Goal: Communication & Community: Answer question/provide support

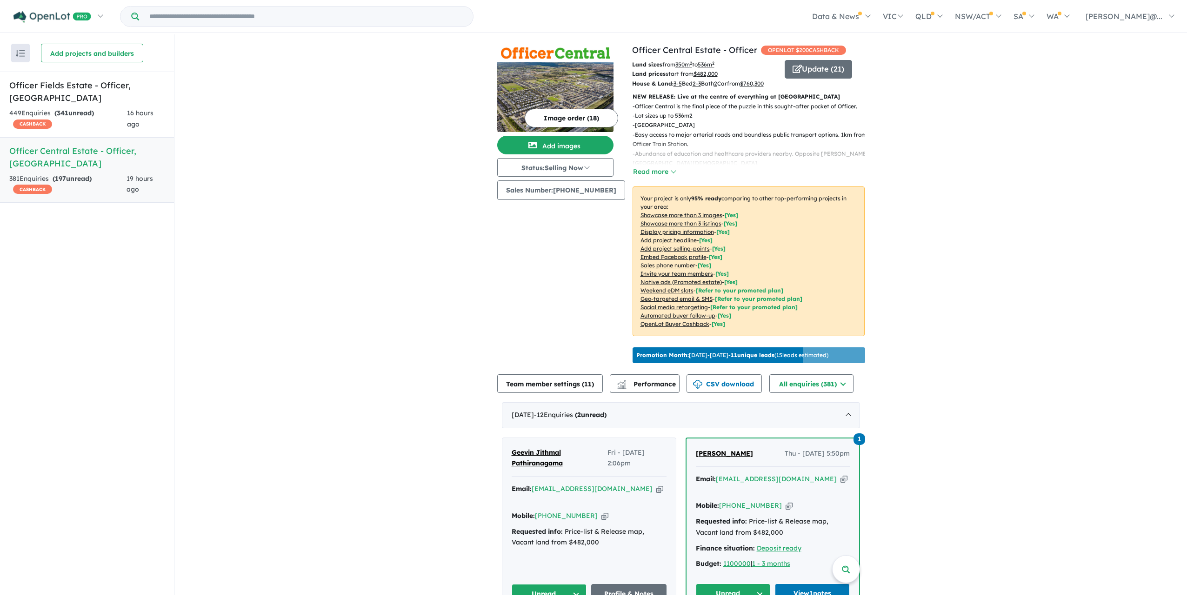
click at [551, 340] on div "Image order ( 18 ) Add images Status: Selling Now In Planning Coming Soon Selli…" at bounding box center [564, 205] width 135 height 323
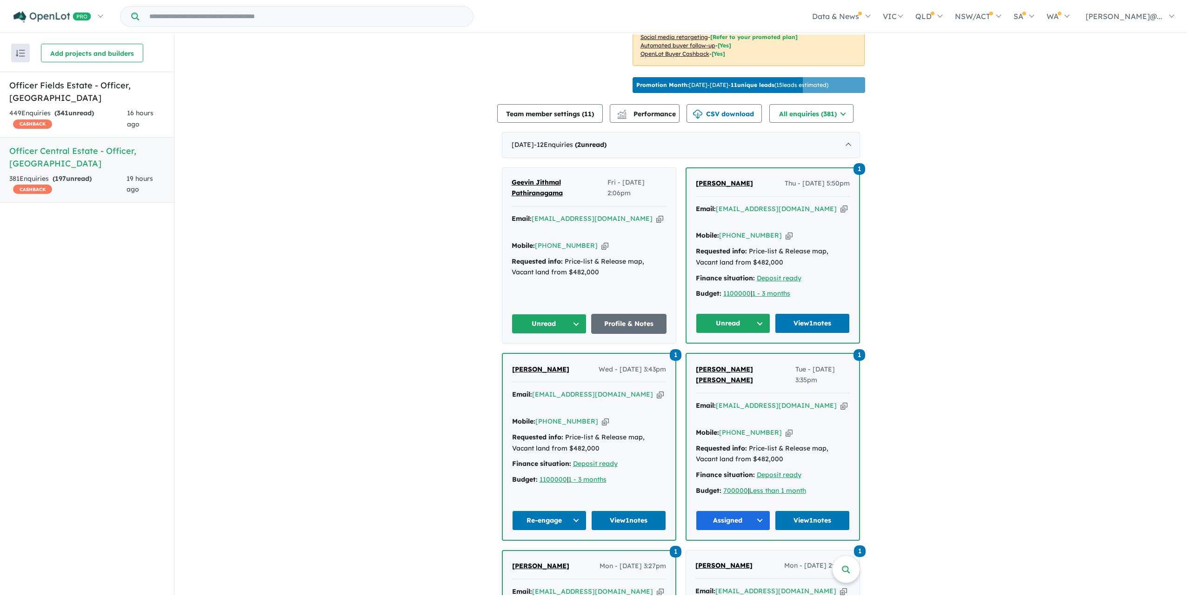
scroll to position [326, 0]
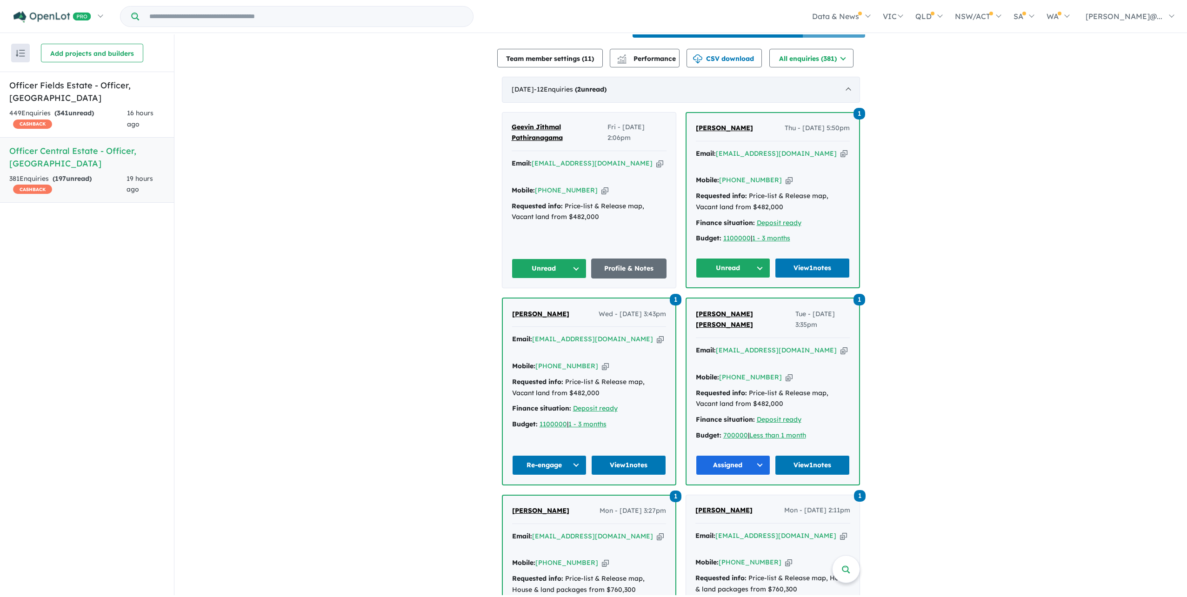
click at [599, 93] on span "- 12 Enquir ies ( 2 unread)" at bounding box center [570, 89] width 73 height 8
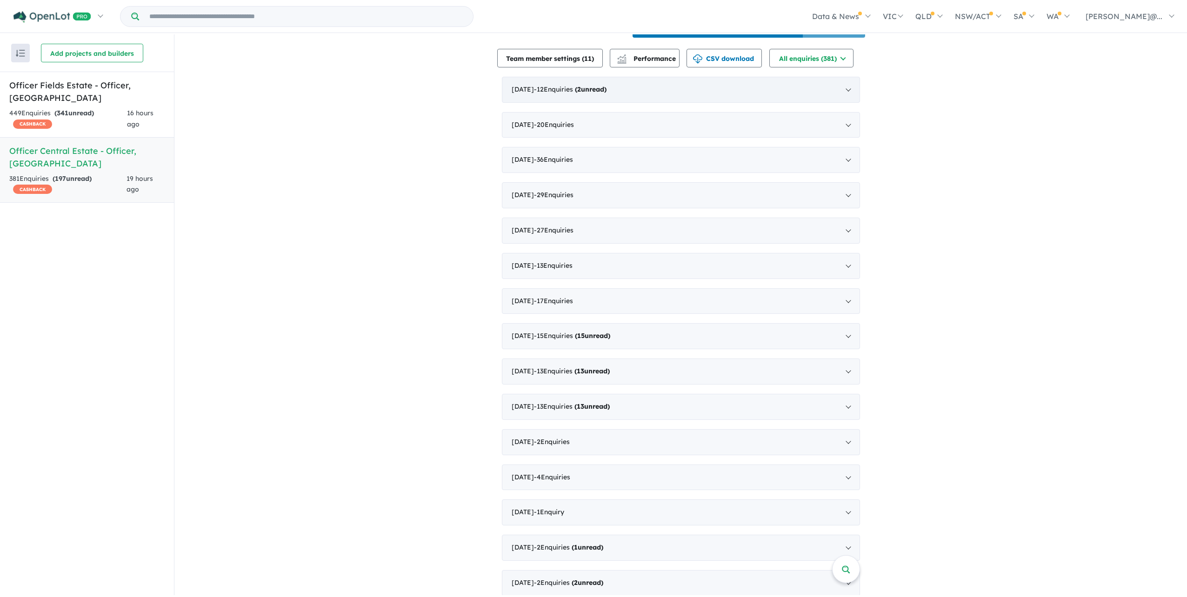
click at [599, 93] on span "- 12 Enquir ies ( 2 unread)" at bounding box center [570, 89] width 73 height 8
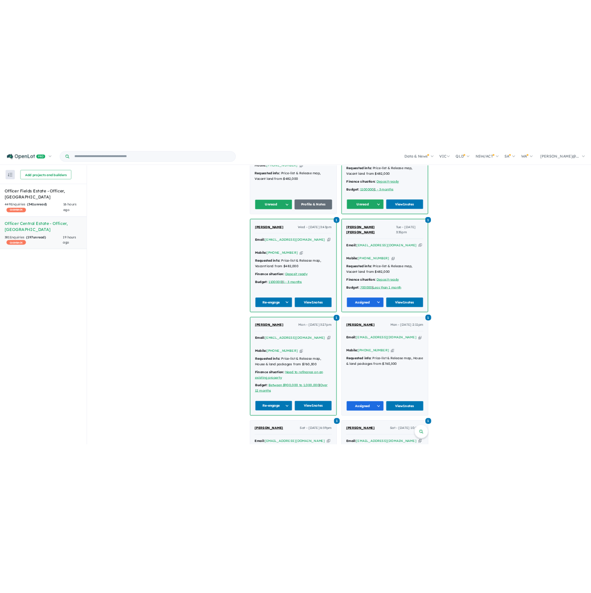
scroll to position [465, 0]
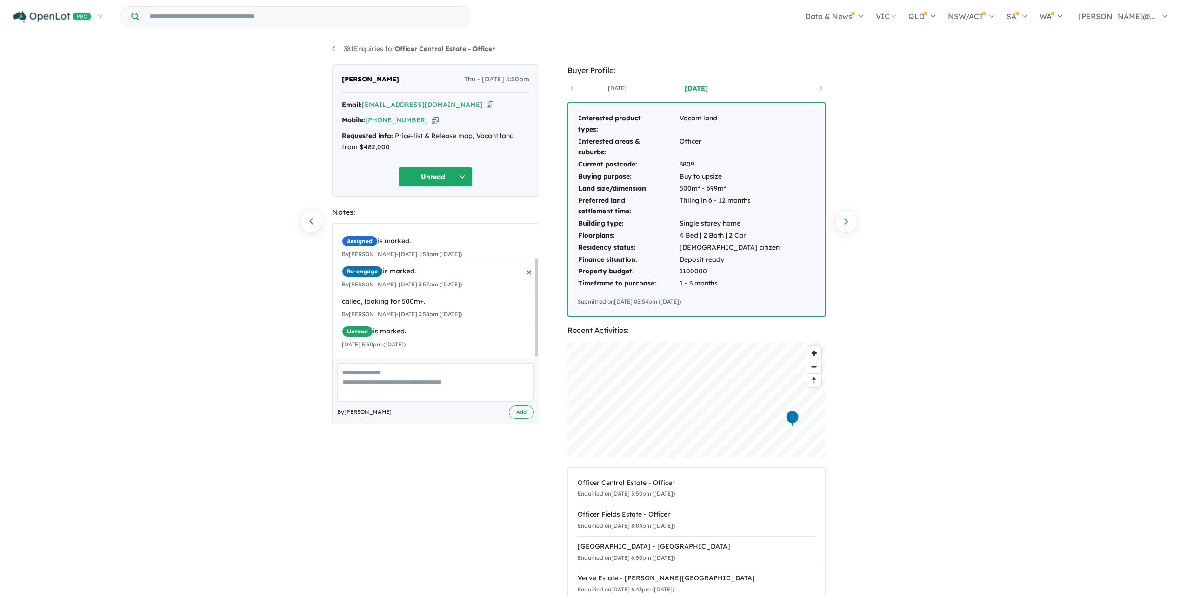
scroll to position [47, 0]
click at [466, 184] on button "Unread" at bounding box center [435, 177] width 74 height 20
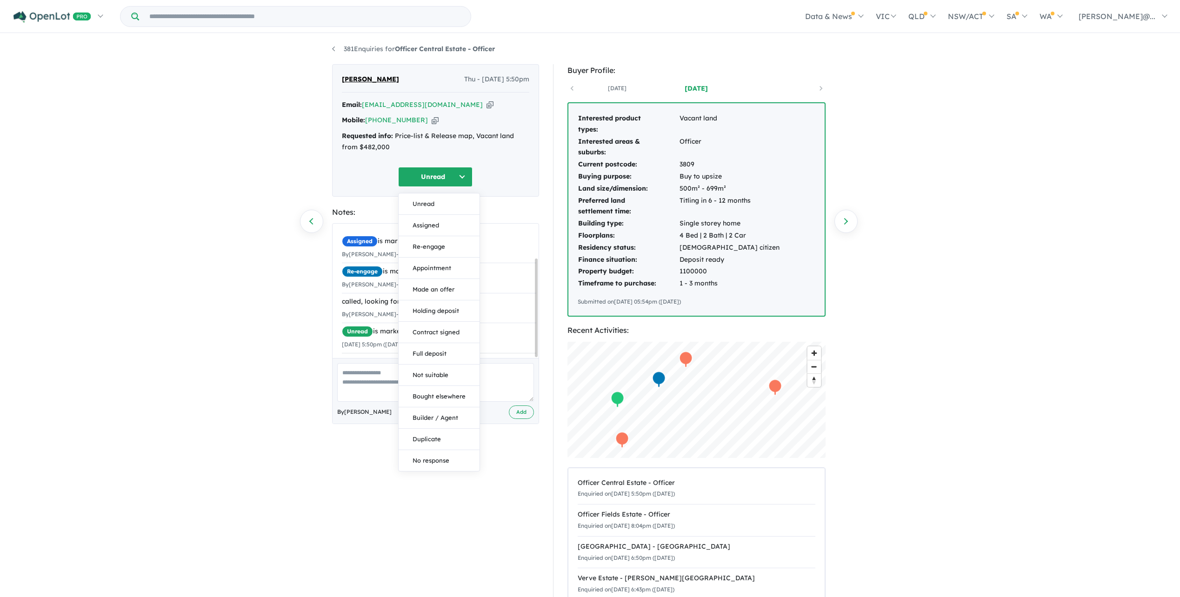
click at [377, 348] on small "11/09/2025 5:50pm (Thursday)" at bounding box center [374, 344] width 64 height 7
click at [461, 187] on button "Unread" at bounding box center [435, 177] width 74 height 20
click at [489, 344] on li "Unread is marked. 11/09/2025 5:50pm (Thursday)" at bounding box center [439, 338] width 194 height 31
click at [456, 187] on button "Unread" at bounding box center [435, 177] width 74 height 20
click at [207, 209] on div "381 Enquiries for Officer Central Estate - Officer Previous enquiry Next enquir…" at bounding box center [590, 314] width 1180 height 561
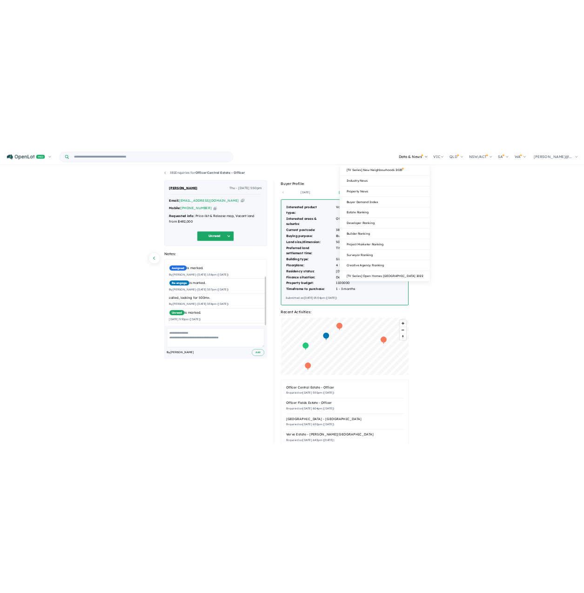
scroll to position [46, 0]
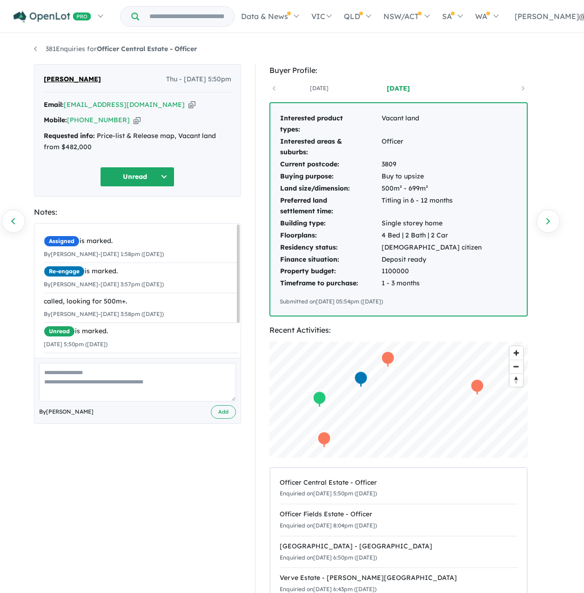
drag, startPoint x: 373, startPoint y: 293, endPoint x: 141, endPoint y: 576, distance: 365.5
click at [141, 576] on div "Satwant Singh Thu - 11/09/2025, 5:50pm Email: sabi_majhail@yahoo.com.au Copied!…" at bounding box center [137, 354] width 221 height 580
drag, startPoint x: 175, startPoint y: 295, endPoint x: 34, endPoint y: 304, distance: 141.6
click at [34, 304] on div "Assigned is marked. By Preesha Seewoochurn - 16/07/2025 1:58pm (Wednesday) Re-e…" at bounding box center [140, 293] width 213 height 139
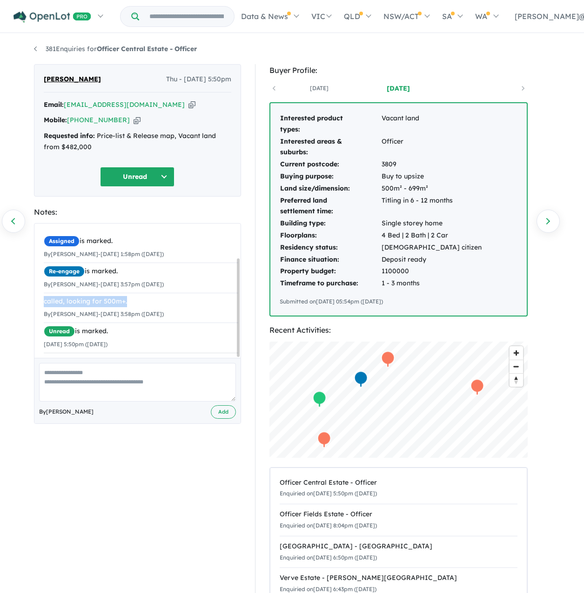
copy div "called, looking for 500m+."
click at [152, 184] on button "Unread" at bounding box center [137, 177] width 74 height 20
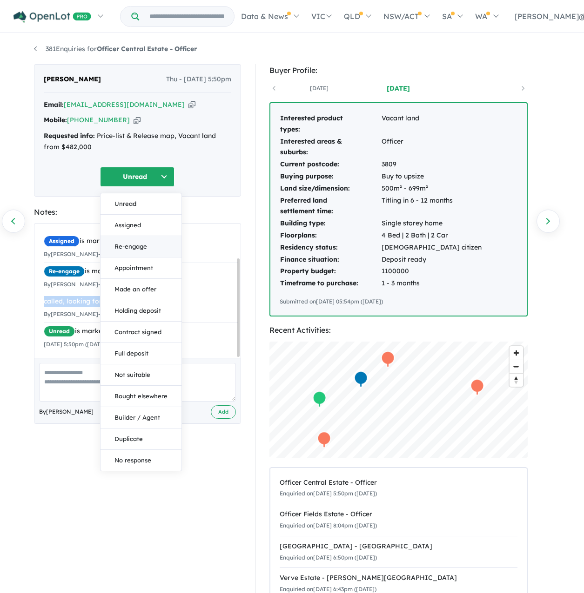
click at [143, 256] on button "Re-engage" at bounding box center [140, 246] width 81 height 21
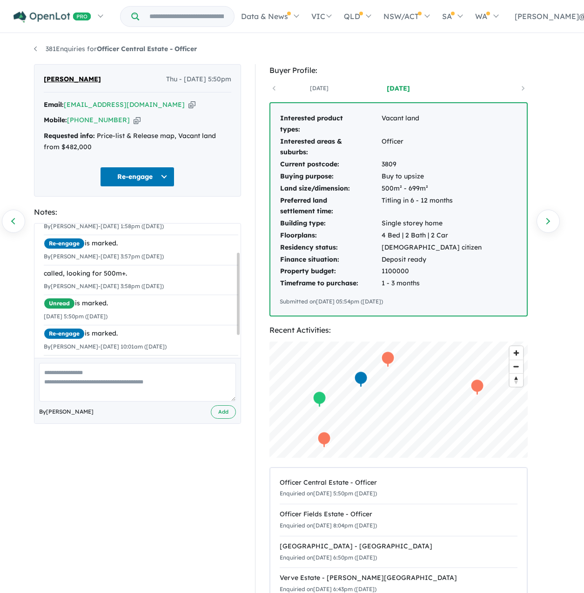
click at [227, 309] on div "Unread is marked." at bounding box center [141, 303] width 194 height 11
click at [223, 309] on div "Unread is marked." at bounding box center [141, 303] width 194 height 11
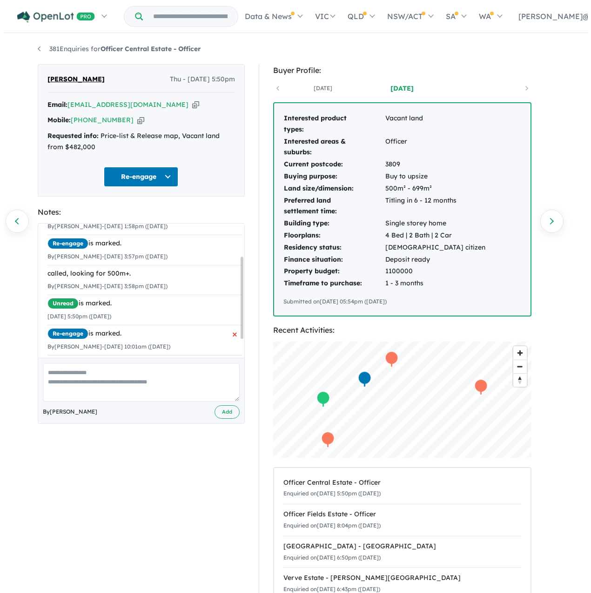
scroll to position [82, 0]
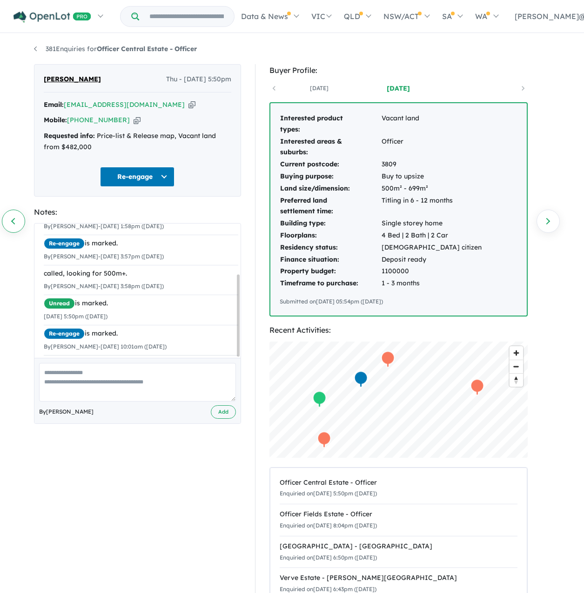
click at [20, 222] on link "Previous enquiry" at bounding box center [13, 221] width 23 height 23
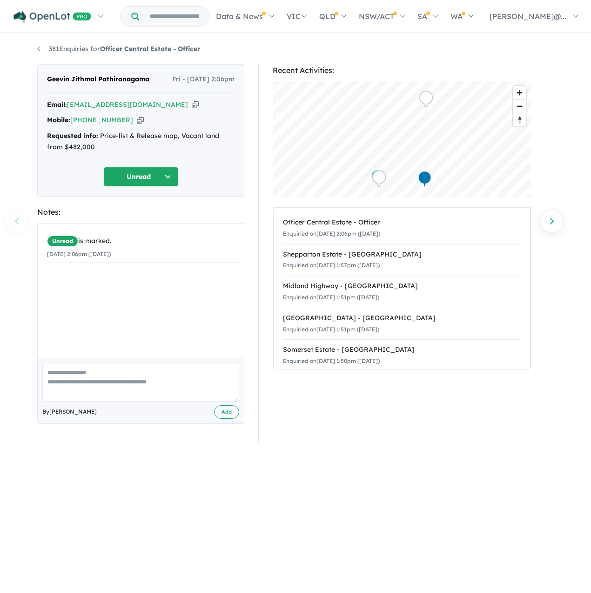
click at [140, 125] on icon "button" at bounding box center [140, 120] width 7 height 10
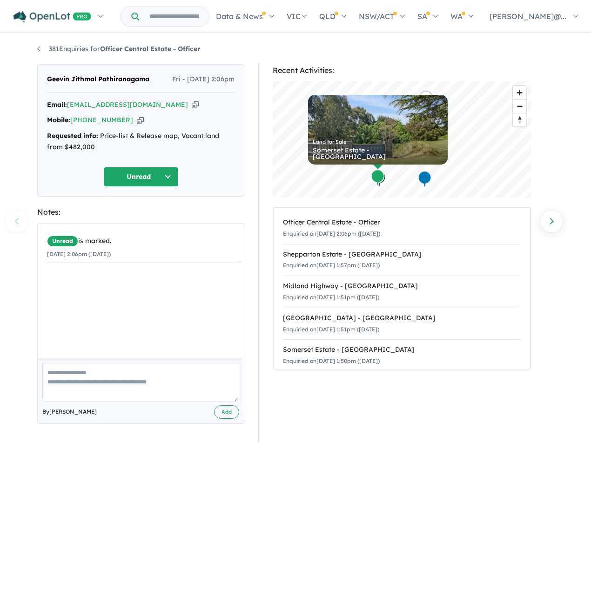
click at [137, 187] on button "Unread" at bounding box center [141, 177] width 74 height 20
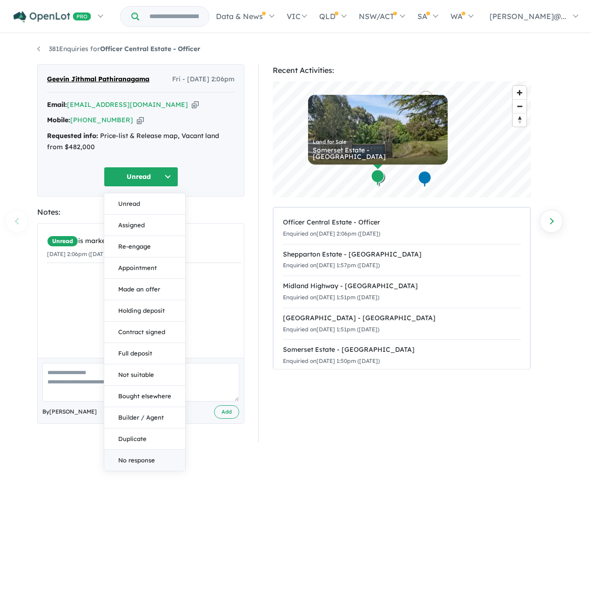
click at [156, 471] on button "No response" at bounding box center [144, 460] width 81 height 21
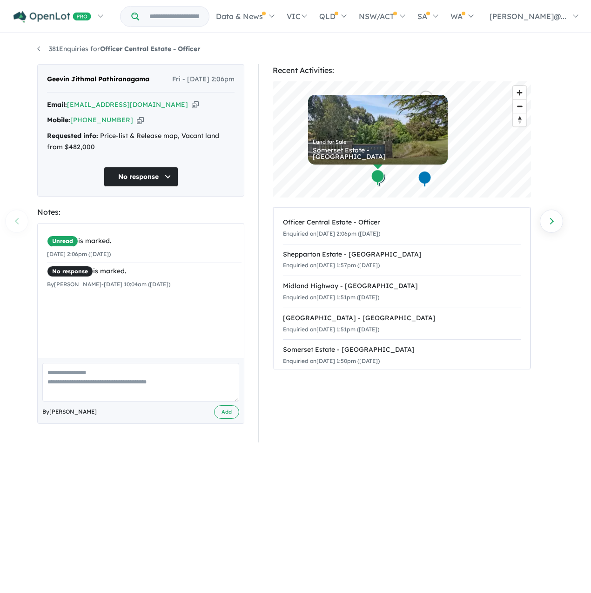
click at [17, 223] on div "381 Enquiries for Officer Central Estate - Officer Previous enquiry Next enquir…" at bounding box center [295, 305] width 591 height 542
click at [136, 402] on textarea at bounding box center [140, 382] width 197 height 39
type textarea "*"
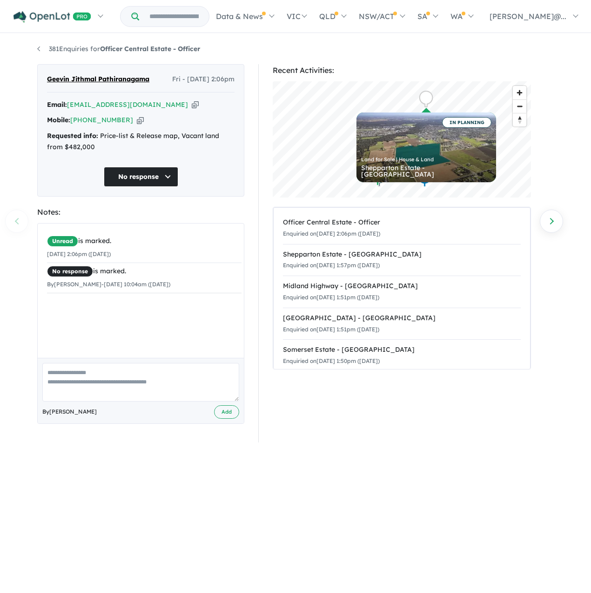
click at [23, 226] on div "381 Enquiries for Officer Central Estate - Officer Previous enquiry Next enquir…" at bounding box center [295, 305] width 591 height 542
drag, startPoint x: 21, startPoint y: 225, endPoint x: 272, endPoint y: 85, distance: 286.9
click at [23, 222] on div "381 Enquiries for Officer Central Estate - Officer Previous enquiry Next enquir…" at bounding box center [295, 305] width 591 height 542
click at [42, 53] on link "381 Enquiries for Officer Central Estate - Officer" at bounding box center [118, 49] width 163 height 8
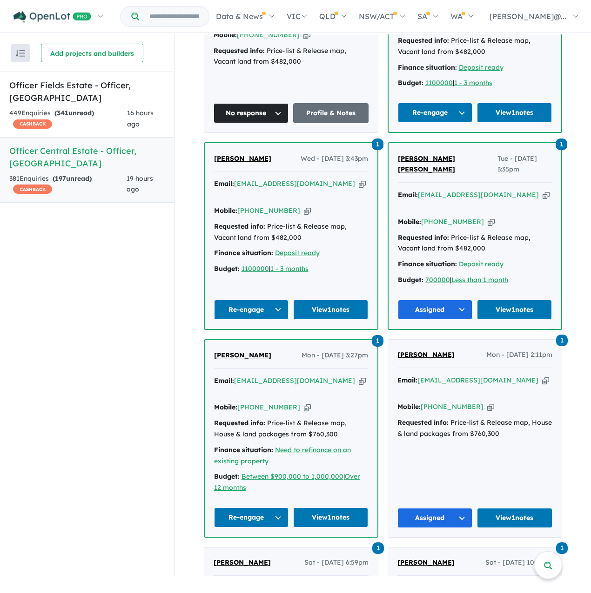
scroll to position [574, 0]
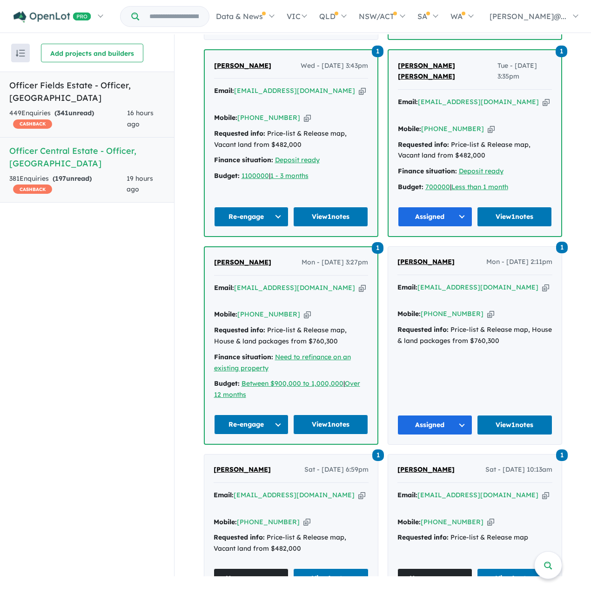
click at [94, 109] on strong "( 341 unread)" at bounding box center [74, 113] width 40 height 8
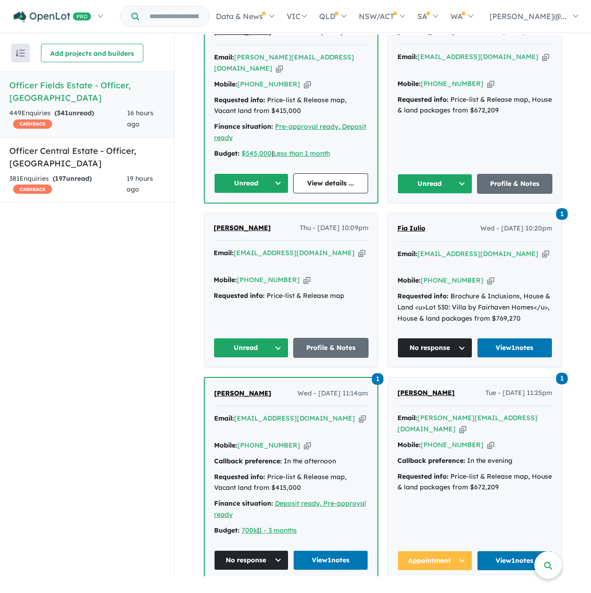
scroll to position [620, 0]
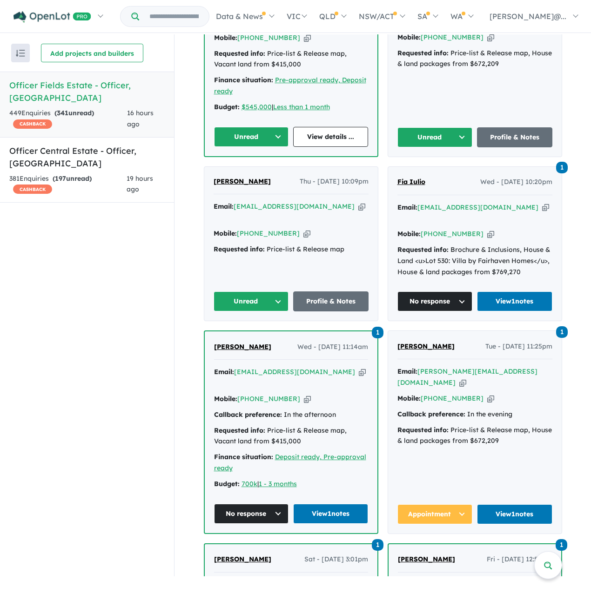
click at [220, 186] on span "Sameera Wijendra G" at bounding box center [241, 181] width 57 height 8
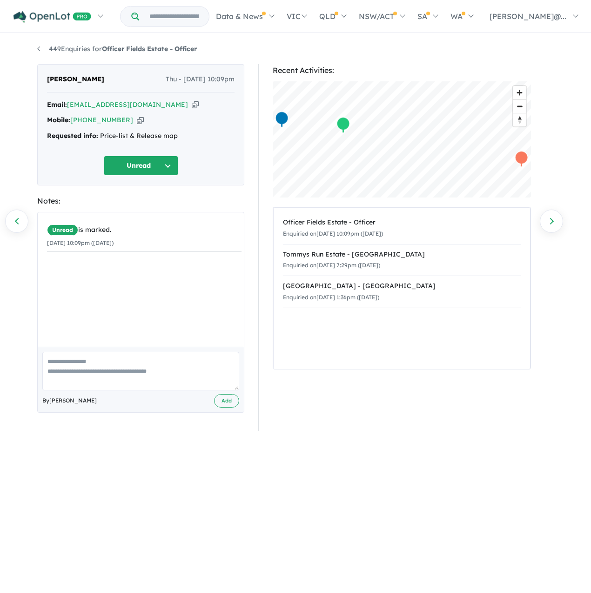
drag, startPoint x: 128, startPoint y: 82, endPoint x: 52, endPoint y: 86, distance: 75.9
click at [52, 86] on div "Sameera Wijendra G Thu - 11/09/2025, 10:09pm" at bounding box center [140, 83] width 187 height 19
click at [52, 85] on span "Sameera Wijendra G" at bounding box center [75, 79] width 57 height 11
click at [44, 86] on div "Sameera Wijendra G Thu - 11/09/2025, 10:09pm Email: gssameera@gmail.com Copied!…" at bounding box center [140, 124] width 207 height 121
drag, startPoint x: 46, startPoint y: 82, endPoint x: 153, endPoint y: 86, distance: 107.0
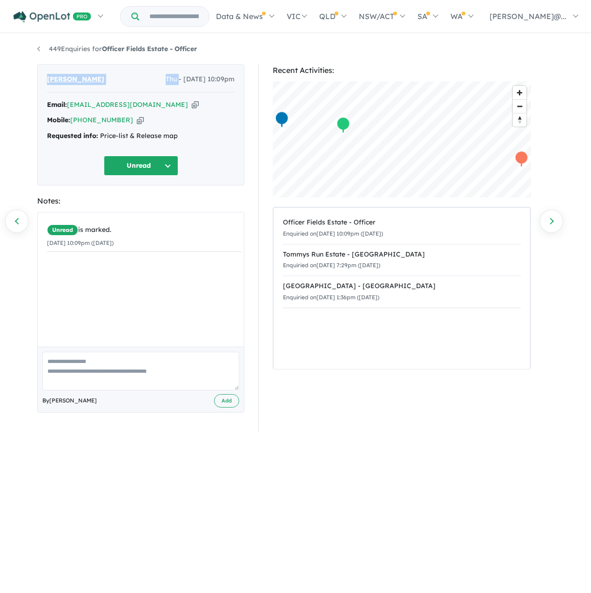
click at [153, 86] on div "Sameera Wijendra G Thu - 11/09/2025, 10:09pm Email: gssameera@gmail.com Copied!…" at bounding box center [140, 124] width 207 height 121
drag, startPoint x: 153, startPoint y: 86, endPoint x: 112, endPoint y: 81, distance: 40.7
click at [104, 81] on span "Sameera Wijendra G" at bounding box center [75, 79] width 57 height 11
click at [132, 84] on div "Sameera Wijendra G Thu - 11/09/2025, 10:09pm" at bounding box center [140, 83] width 187 height 19
drag, startPoint x: 127, startPoint y: 82, endPoint x: 47, endPoint y: 87, distance: 79.6
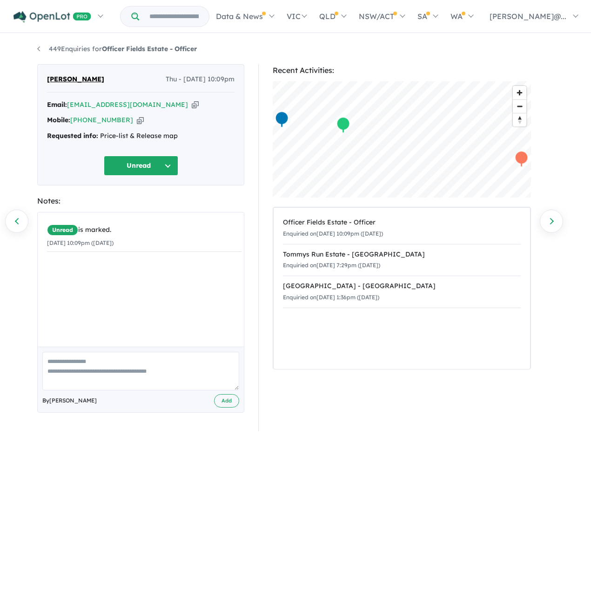
click at [47, 87] on div "Sameera Wijendra G Thu - 11/09/2025, 10:09pm" at bounding box center [140, 83] width 187 height 19
drag, startPoint x: 47, startPoint y: 87, endPoint x: 52, endPoint y: 82, distance: 5.9
copy span "Sameera Wijendra G"
click at [117, 90] on div "Sameera Wijendra G Thu - 11/09/2025, 10:09pm" at bounding box center [140, 83] width 187 height 19
drag, startPoint x: 131, startPoint y: 84, endPoint x: 87, endPoint y: 85, distance: 44.2
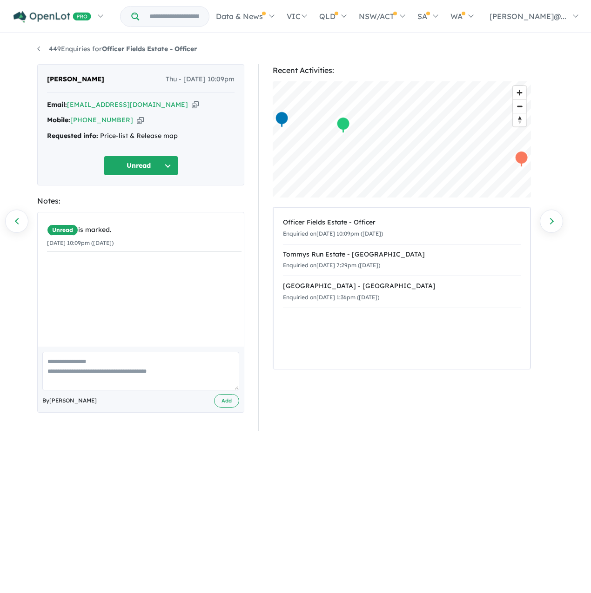
click at [87, 85] on div "Sameera Wijendra G Thu - 11/09/2025, 10:09pm" at bounding box center [140, 83] width 187 height 19
copy span "Wijendra G"
click at [162, 207] on div "Notes:" at bounding box center [140, 201] width 207 height 13
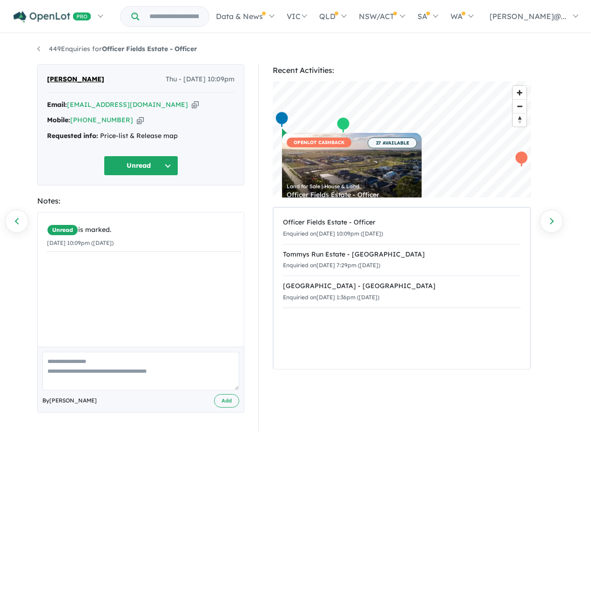
click at [152, 176] on button "Unread" at bounding box center [141, 166] width 74 height 20
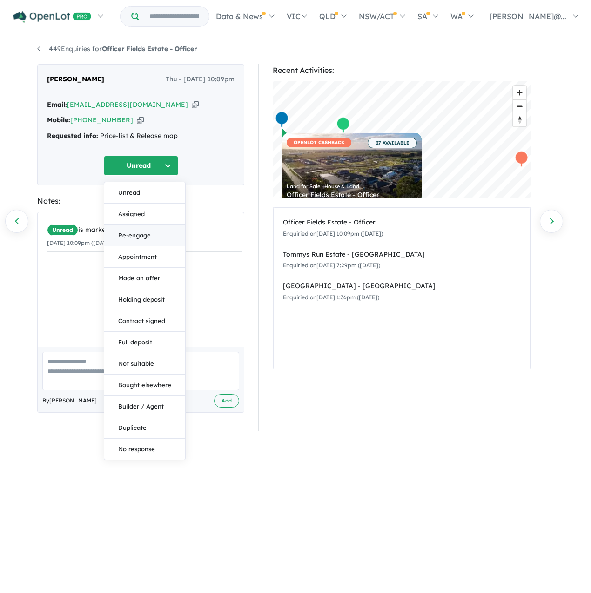
click at [150, 246] on button "Re-engage" at bounding box center [144, 235] width 81 height 21
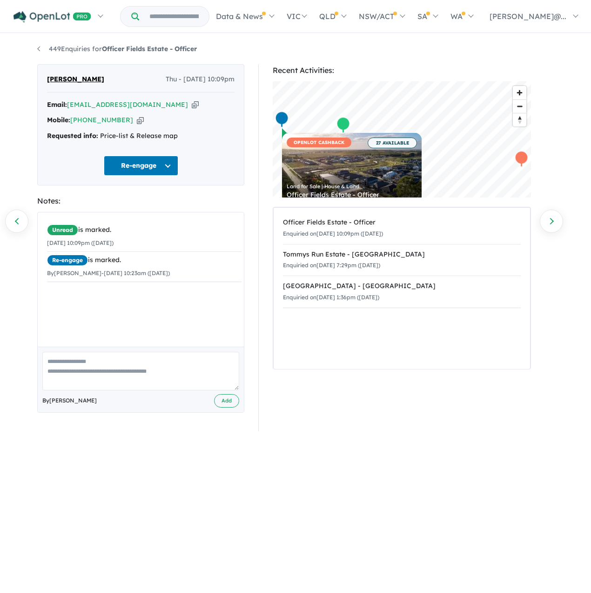
click at [155, 391] on textarea at bounding box center [140, 371] width 197 height 39
type textarea "**********"
click at [228, 408] on button "Add" at bounding box center [226, 400] width 25 height 13
click at [20, 223] on link "Previous enquiry" at bounding box center [16, 221] width 23 height 23
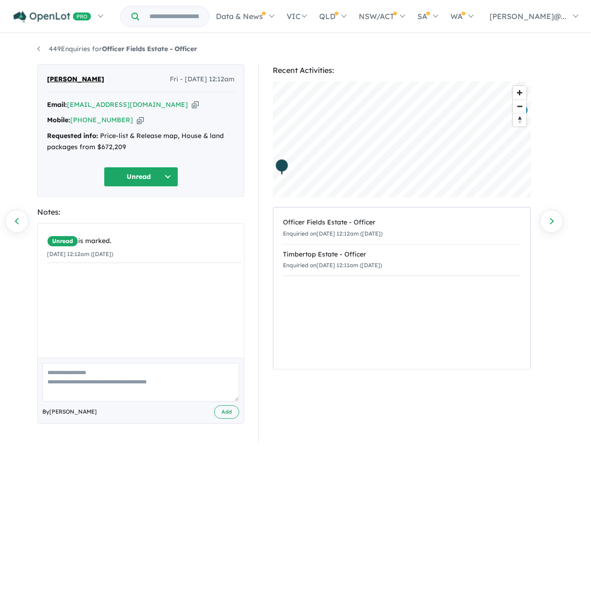
click at [140, 125] on icon "button" at bounding box center [140, 120] width 7 height 10
click at [164, 187] on button "Unread" at bounding box center [141, 177] width 74 height 20
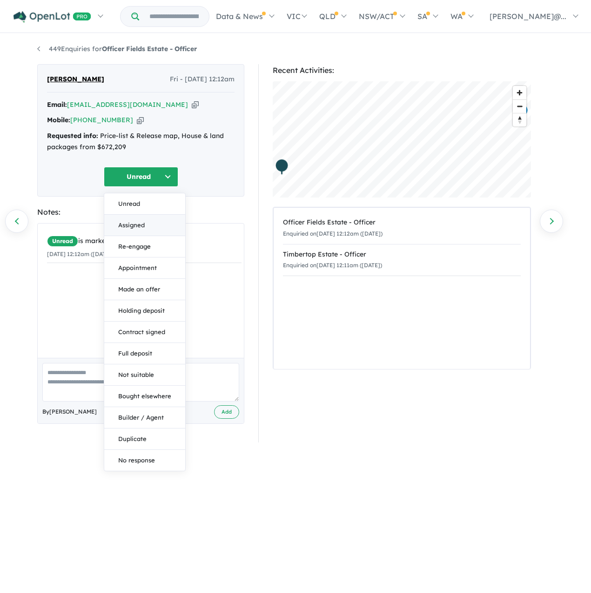
click at [160, 230] on button "Assigned" at bounding box center [144, 225] width 81 height 21
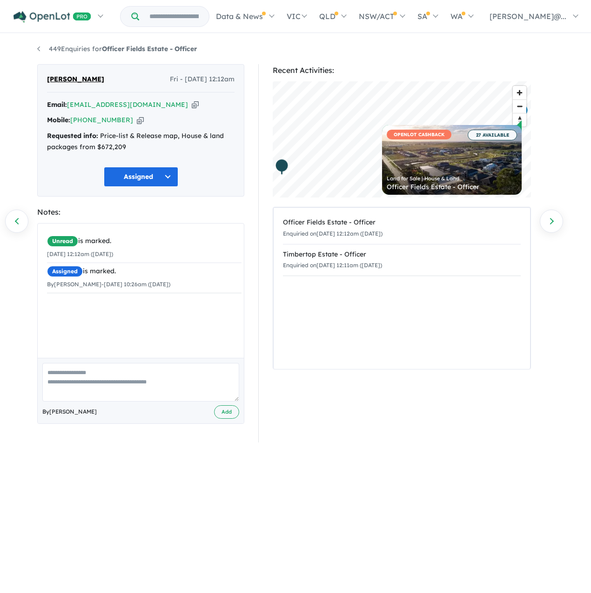
click at [147, 197] on div "Rohan Koottala Fri - 12/09/2025, 12:12am Email: rohanmort@yahoo.com Copied! Mob…" at bounding box center [140, 130] width 207 height 133
click at [147, 187] on button "Assigned" at bounding box center [141, 177] width 74 height 20
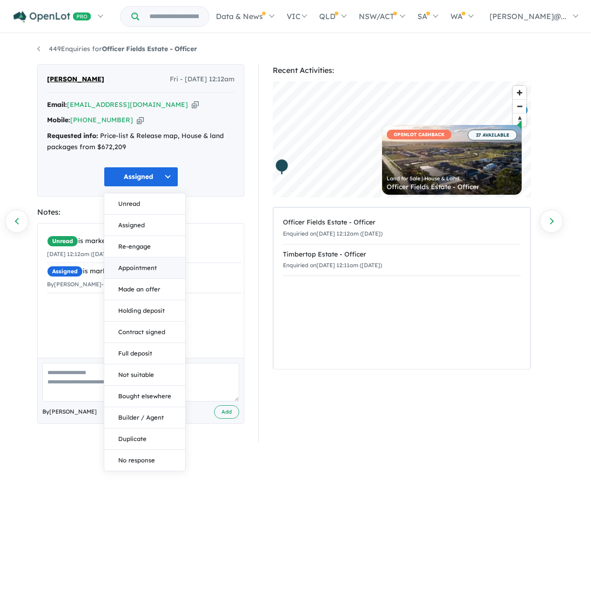
click at [132, 279] on button "Appointment" at bounding box center [144, 268] width 81 height 21
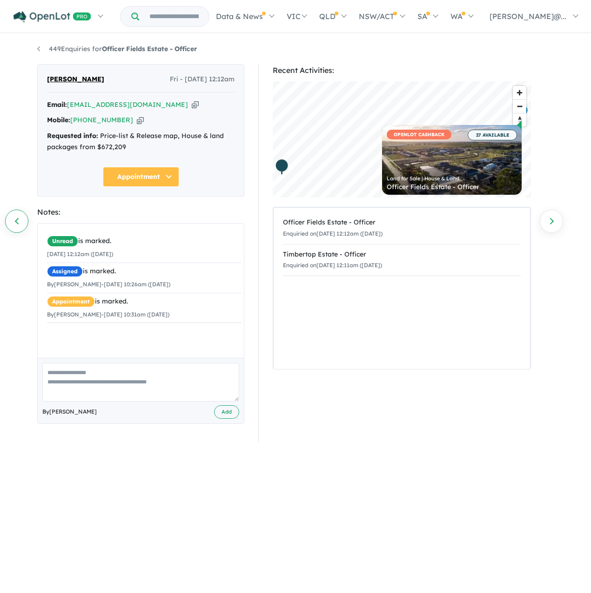
click at [15, 218] on link "Previous enquiry" at bounding box center [16, 221] width 23 height 23
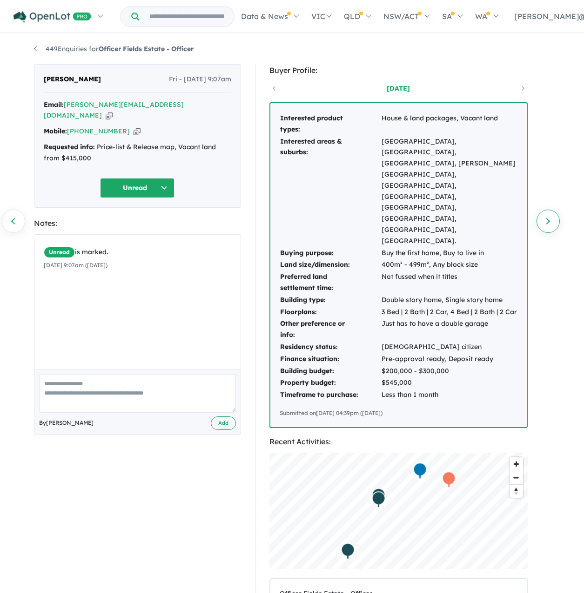
click at [549, 223] on link "Next enquiry" at bounding box center [547, 221] width 23 height 23
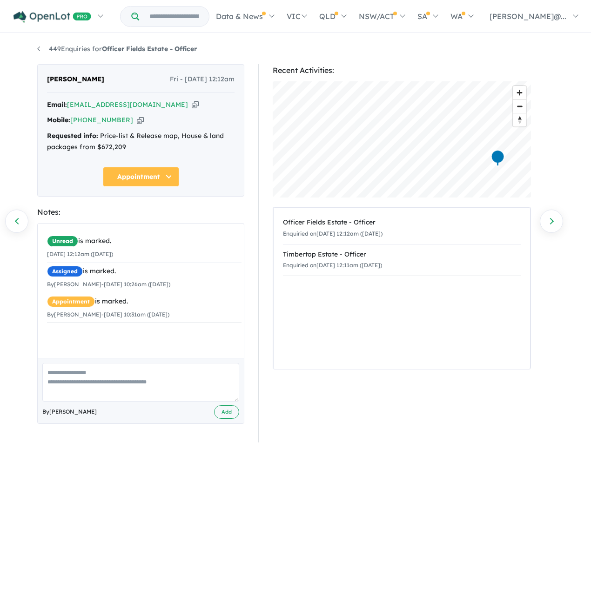
click at [549, 223] on link "Next enquiry" at bounding box center [550, 221] width 23 height 23
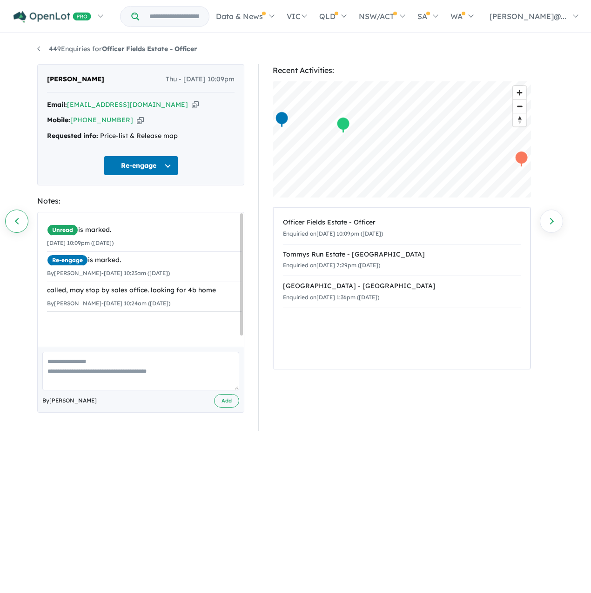
click at [12, 219] on link "Previous enquiry" at bounding box center [16, 221] width 23 height 23
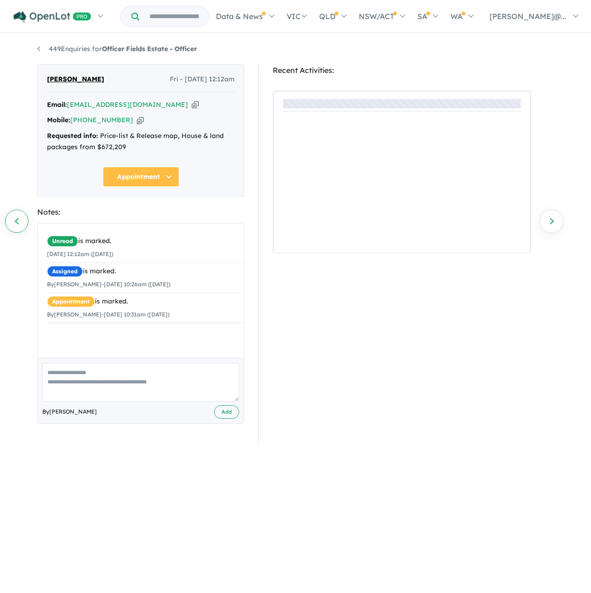
click at [14, 222] on link "Previous enquiry" at bounding box center [16, 221] width 23 height 23
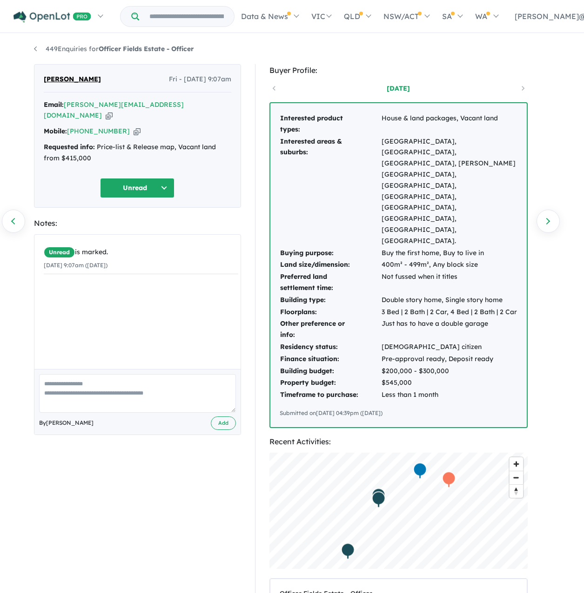
click at [143, 128] on div "Mobile: +61 408 617 058 Copied!" at bounding box center [137, 131] width 187 height 11
click at [139, 127] on icon "button" at bounding box center [136, 131] width 7 height 10
click at [115, 196] on button "Unread" at bounding box center [137, 188] width 74 height 20
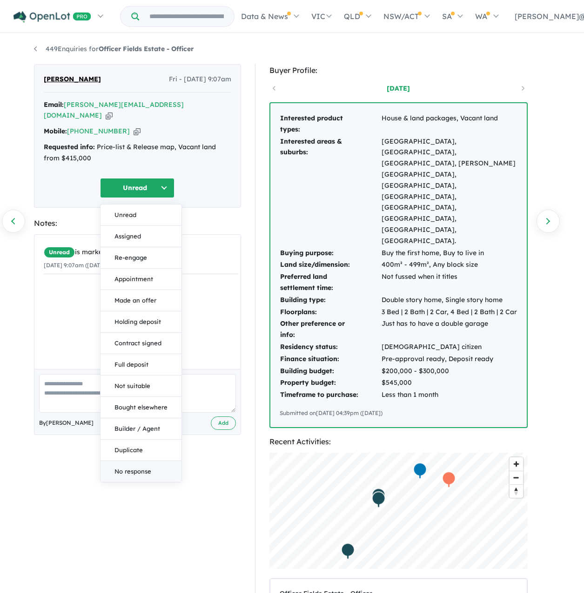
click at [147, 471] on button "No response" at bounding box center [140, 471] width 81 height 21
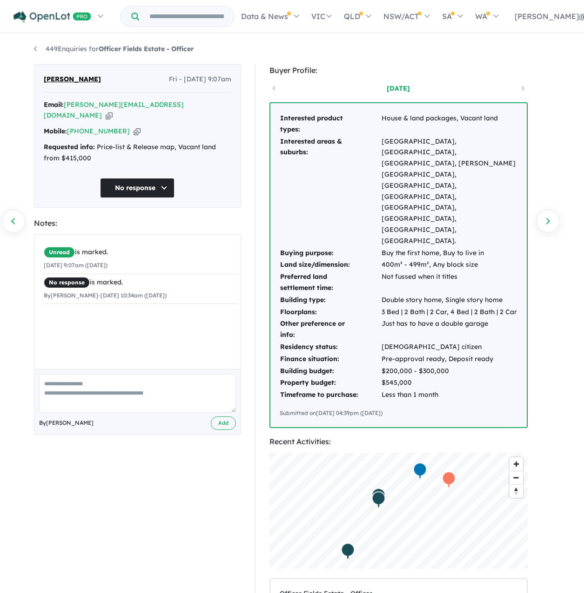
click at [149, 399] on textarea at bounding box center [137, 393] width 197 height 39
type textarea "*"
type textarea "**********"
click at [211, 430] on button "Add" at bounding box center [223, 423] width 25 height 13
click at [17, 215] on link "Previous enquiry" at bounding box center [13, 221] width 23 height 23
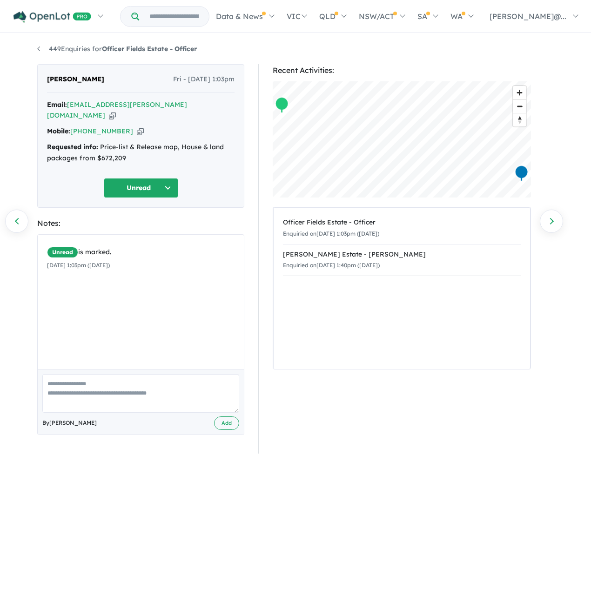
click at [120, 402] on textarea at bounding box center [140, 393] width 197 height 39
click at [554, 223] on link "Next enquiry" at bounding box center [550, 221] width 23 height 23
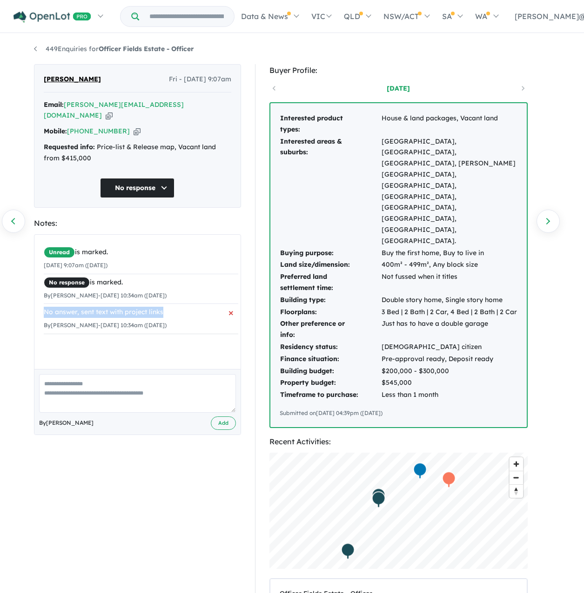
drag, startPoint x: 201, startPoint y: 334, endPoint x: 47, endPoint y: 338, distance: 153.5
click at [47, 318] on div "No answer, sent text with project links" at bounding box center [141, 312] width 194 height 11
copy div "No answer, sent text with project links"
click at [10, 226] on link "Previous enquiry" at bounding box center [13, 221] width 23 height 23
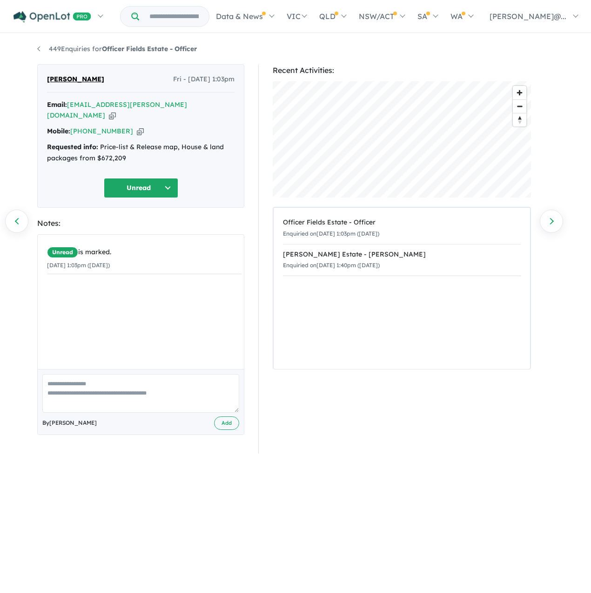
click at [123, 394] on textarea at bounding box center [140, 393] width 197 height 39
paste textarea "**********"
type textarea "**********"
click at [220, 430] on button "Add" at bounding box center [226, 423] width 25 height 13
click at [128, 191] on button "Unread" at bounding box center [141, 188] width 74 height 20
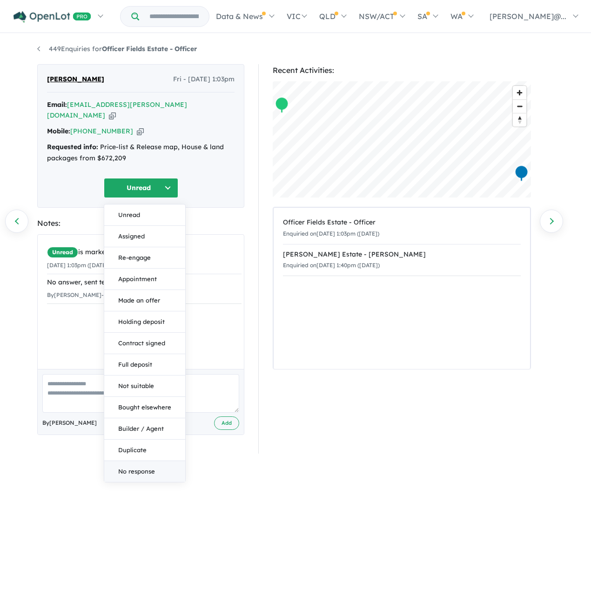
click at [142, 477] on button "No response" at bounding box center [144, 471] width 81 height 21
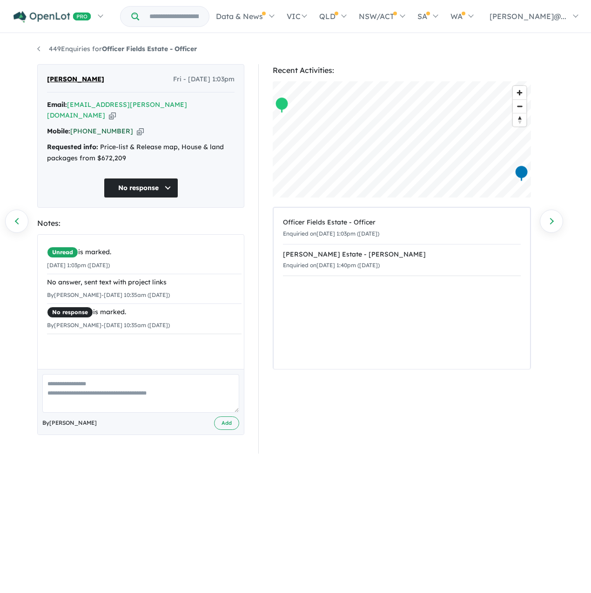
drag, startPoint x: 141, startPoint y: 128, endPoint x: 133, endPoint y: 128, distance: 8.8
click at [141, 128] on icon "button" at bounding box center [140, 131] width 7 height 10
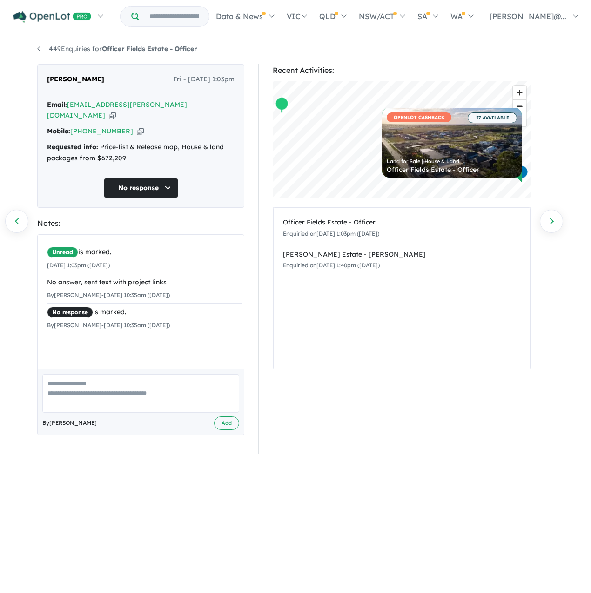
click at [19, 213] on link "Previous enquiry" at bounding box center [16, 221] width 23 height 23
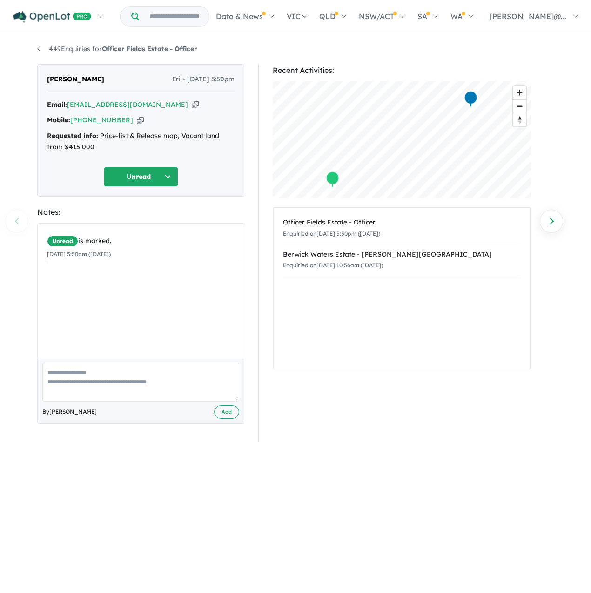
click at [139, 125] on icon "button" at bounding box center [140, 120] width 7 height 10
click at [132, 187] on button "Unread" at bounding box center [141, 177] width 74 height 20
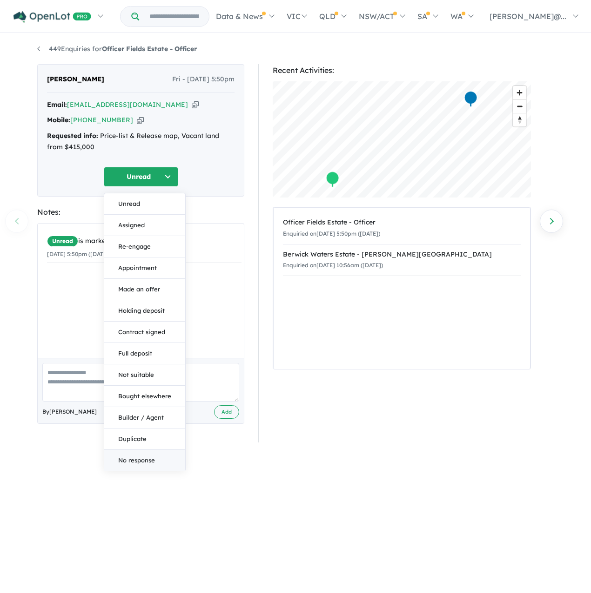
click at [143, 467] on button "No response" at bounding box center [144, 460] width 81 height 21
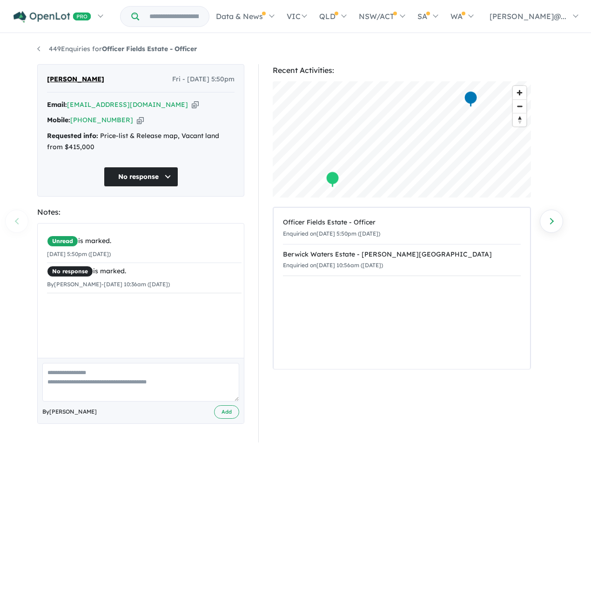
click at [156, 402] on textarea at bounding box center [140, 382] width 197 height 39
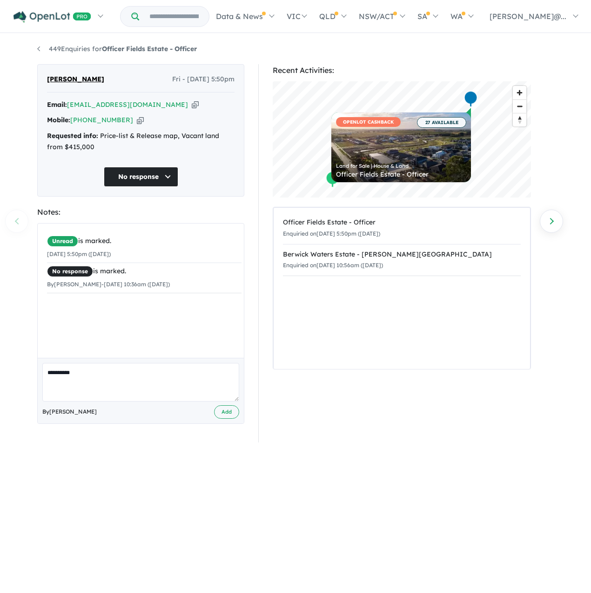
click at [8, 81] on div "449 Enquiries for Officer Fields Estate - Officer Previous enquiry Next enquiry…" at bounding box center [295, 305] width 591 height 542
click at [171, 185] on button "No response" at bounding box center [141, 177] width 74 height 20
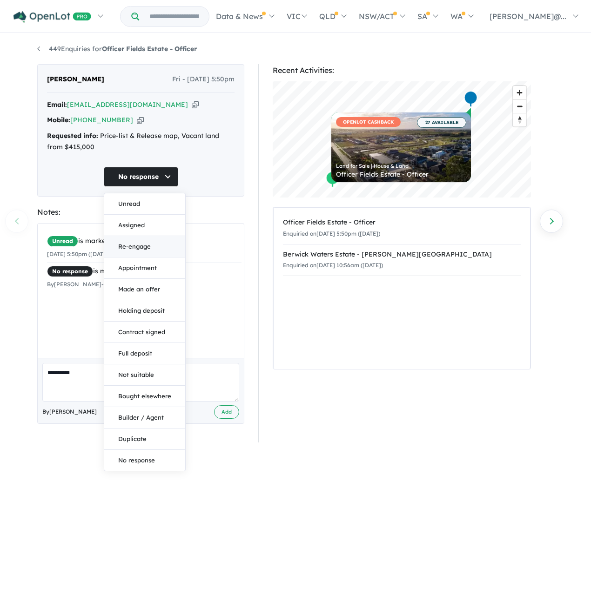
click at [154, 258] on button "Re-engage" at bounding box center [144, 246] width 81 height 21
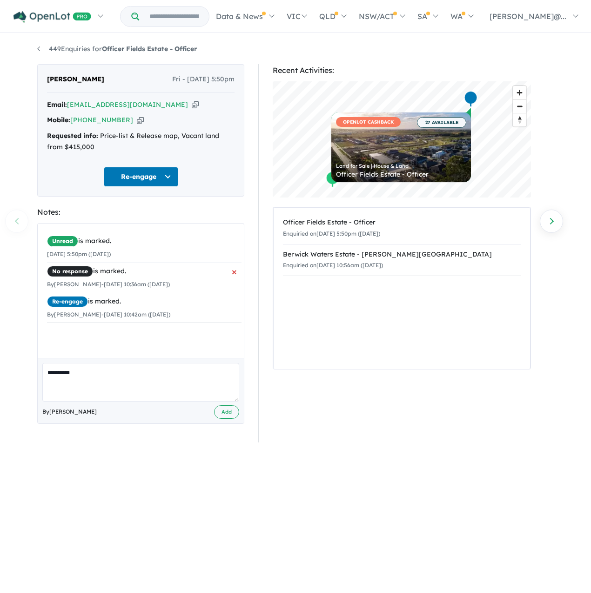
click at [232, 280] on span "×" at bounding box center [234, 271] width 5 height 17
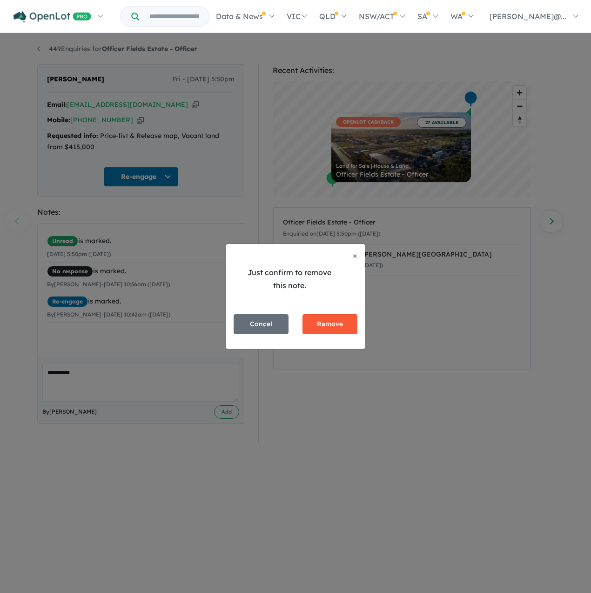
click at [309, 330] on button "Remove" at bounding box center [329, 324] width 55 height 20
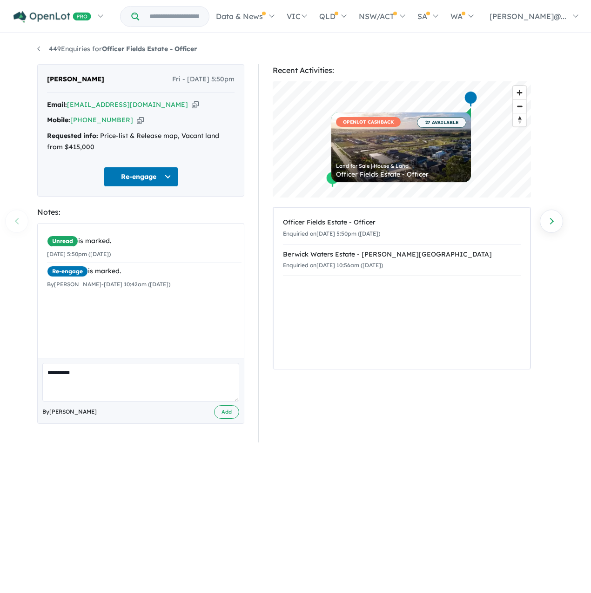
click at [176, 399] on textarea "*********" at bounding box center [140, 382] width 197 height 39
drag, startPoint x: 166, startPoint y: 399, endPoint x: -51, endPoint y: 391, distance: 217.3
click at [0, 391] on html "Skip to main content Homepage My Dashboard (2) Buyer Demand Index Suburb/Counci…" at bounding box center [295, 296] width 591 height 593
type textarea "**********"
click at [222, 419] on button "Add" at bounding box center [226, 412] width 25 height 13
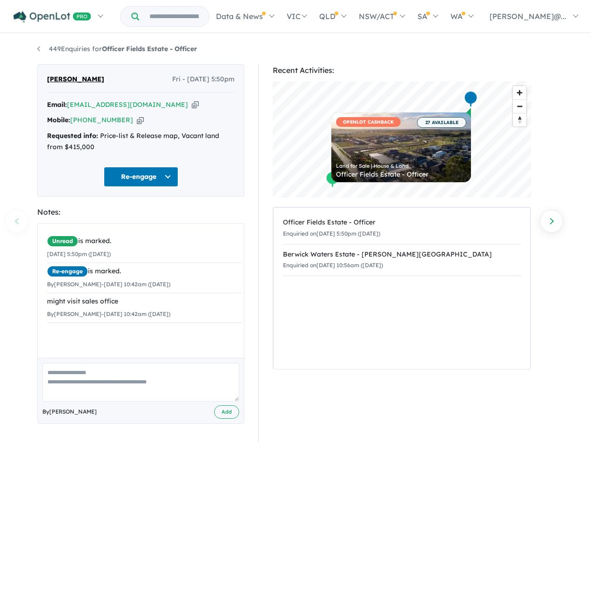
click at [20, 224] on div "449 Enquiries for Officer Fields Estate - Officer Previous enquiry Next enquiry…" at bounding box center [295, 305] width 591 height 542
click at [16, 224] on div "449 Enquiries for Officer Fields Estate - Officer Previous enquiry Next enquiry…" at bounding box center [295, 305] width 591 height 542
drag, startPoint x: 275, startPoint y: 306, endPoint x: 325, endPoint y: 305, distance: 49.8
click at [278, 301] on div "Officer Fields Estate - Officer Enquiried on 12/09/2025 5:50pm (Friday) Berwick…" at bounding box center [401, 288] width 256 height 161
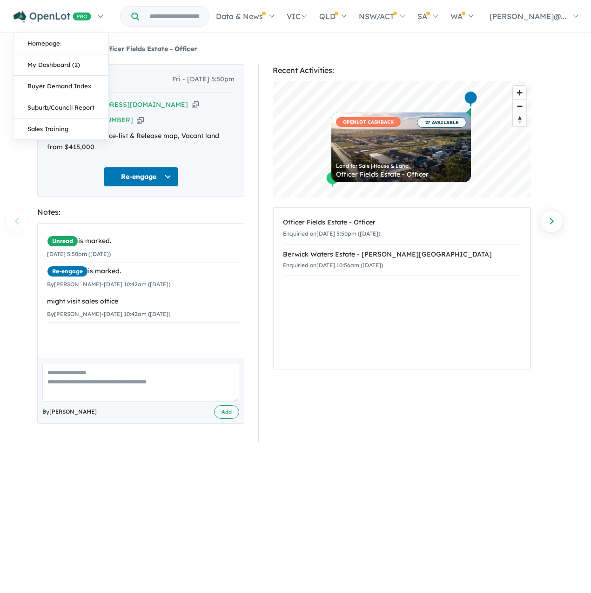
click at [72, 23] on img at bounding box center [52, 17] width 78 height 12
click at [62, 72] on link "My Dashboard (2)" at bounding box center [60, 64] width 95 height 21
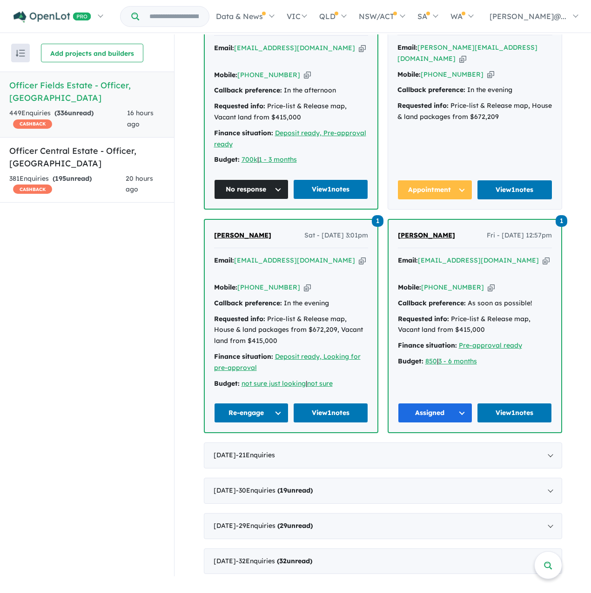
scroll to position [992, 0]
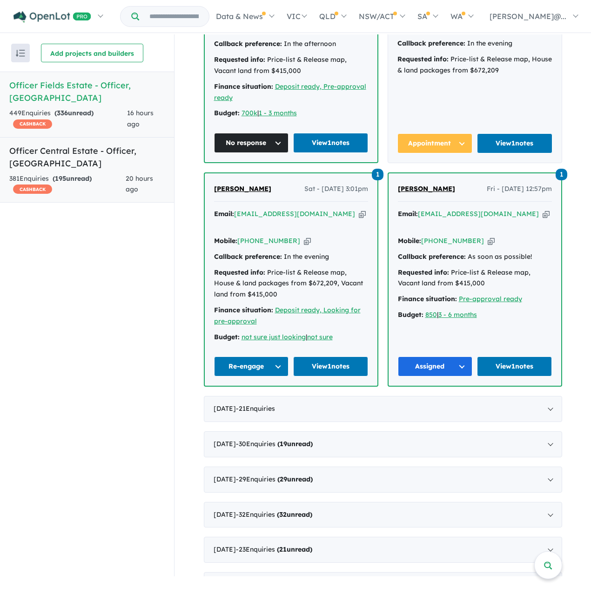
click at [118, 187] on link "Officer Central Estate - Officer , VIC 381 Enquir ies ( 195 unread) CASHBACK 20…" at bounding box center [87, 170] width 174 height 66
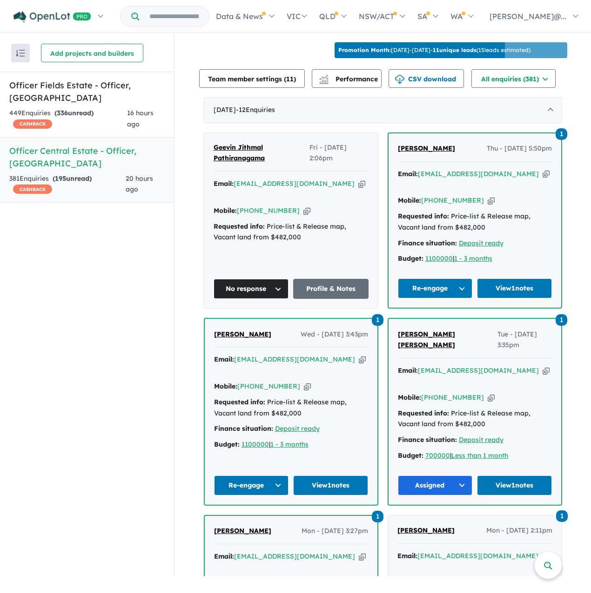
scroll to position [295, 0]
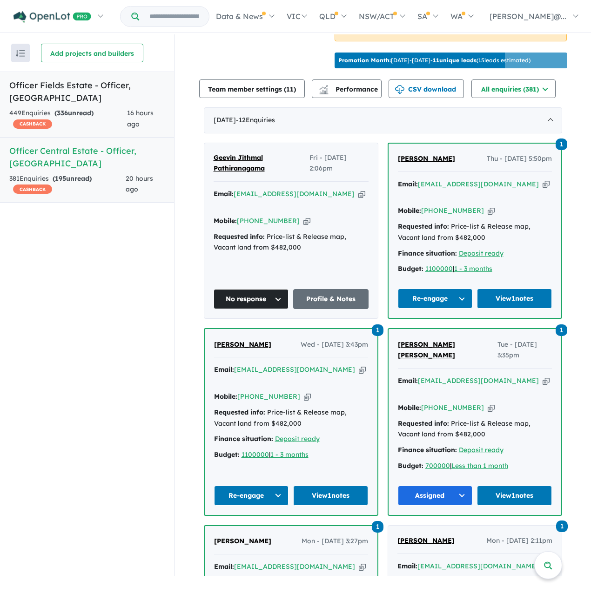
click at [115, 108] on div "449 Enquir ies ( 336 unread) CASHBACK" at bounding box center [68, 119] width 118 height 22
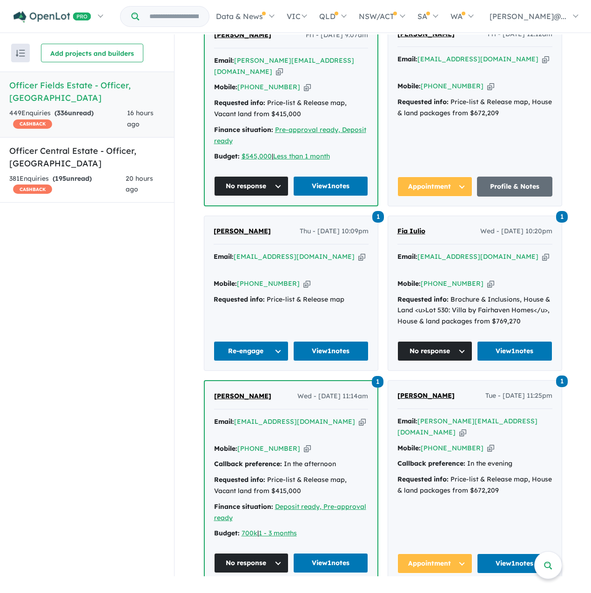
scroll to position [574, 0]
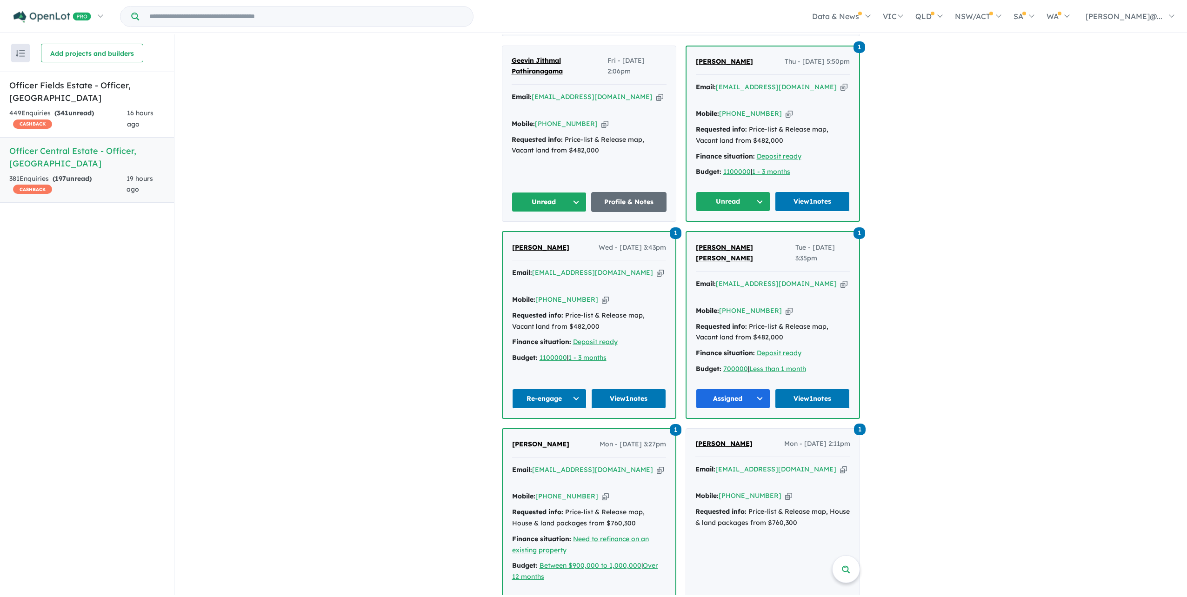
scroll to position [326, 0]
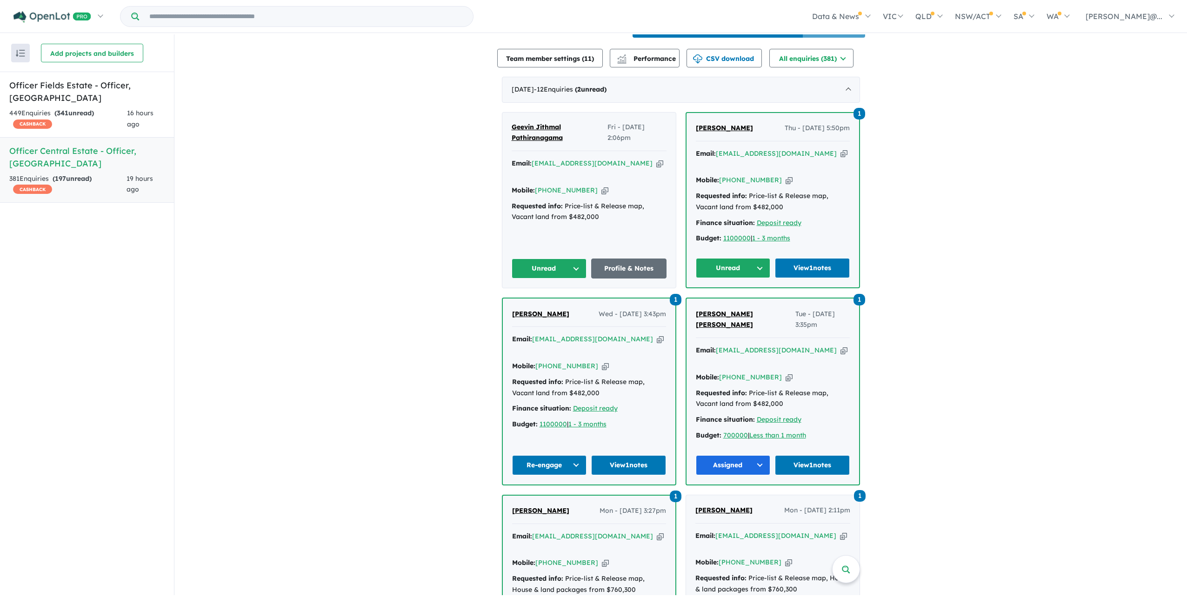
click at [563, 142] on span "Geevin Jithmal Pathiranagama" at bounding box center [537, 133] width 51 height 20
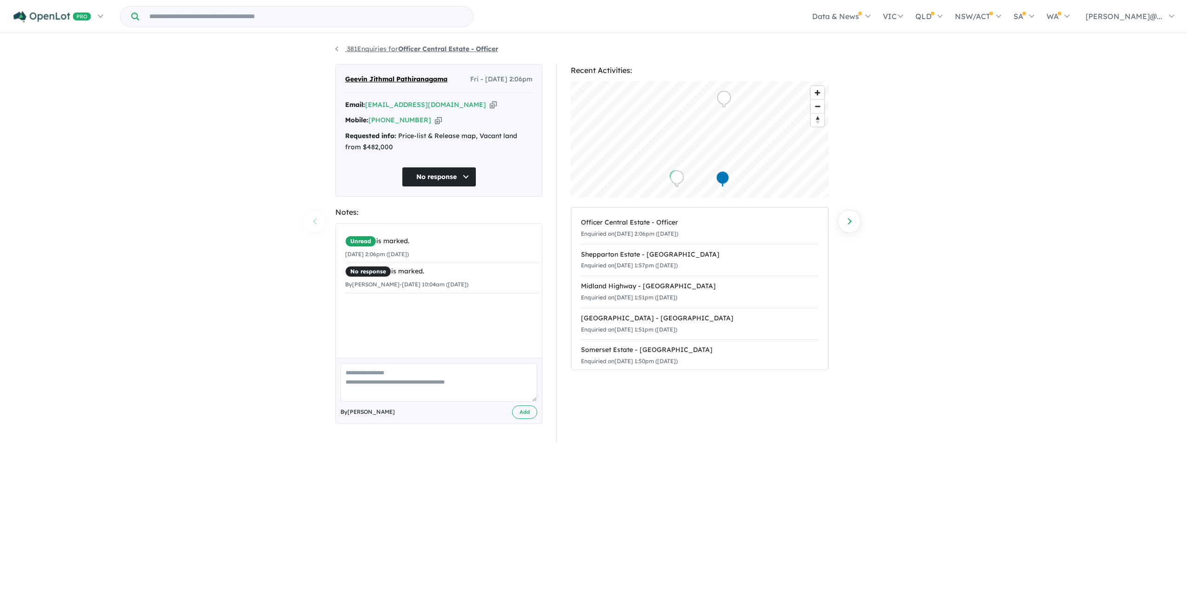
click at [339, 53] on link "381 Enquiries for Officer Central Estate - Officer" at bounding box center [416, 49] width 163 height 8
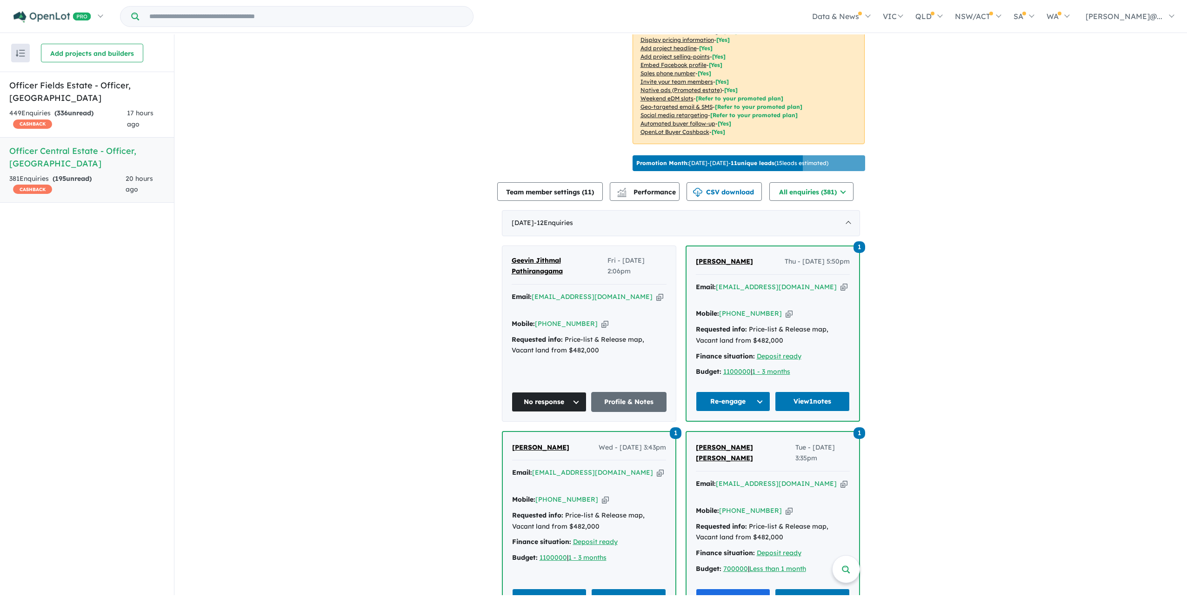
scroll to position [176, 0]
